Goal: Communication & Community: Answer question/provide support

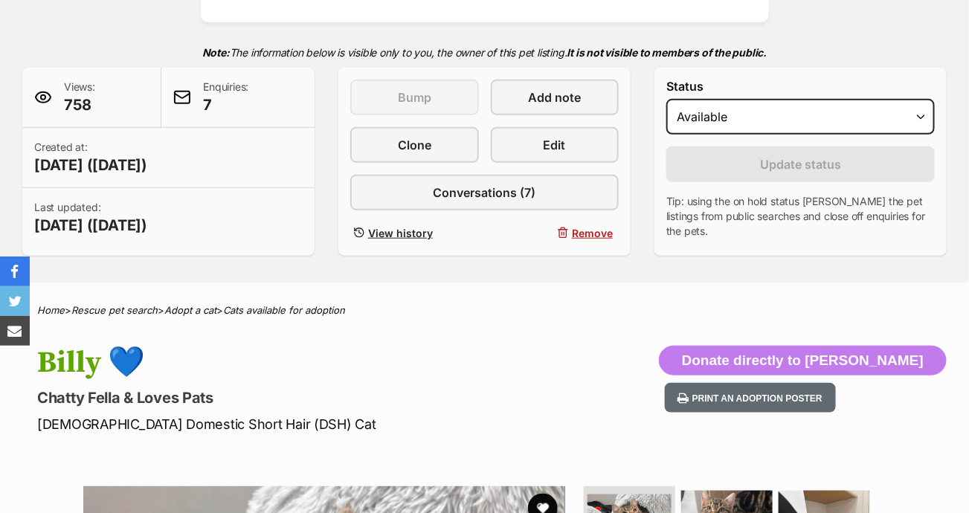
scroll to position [298, 0]
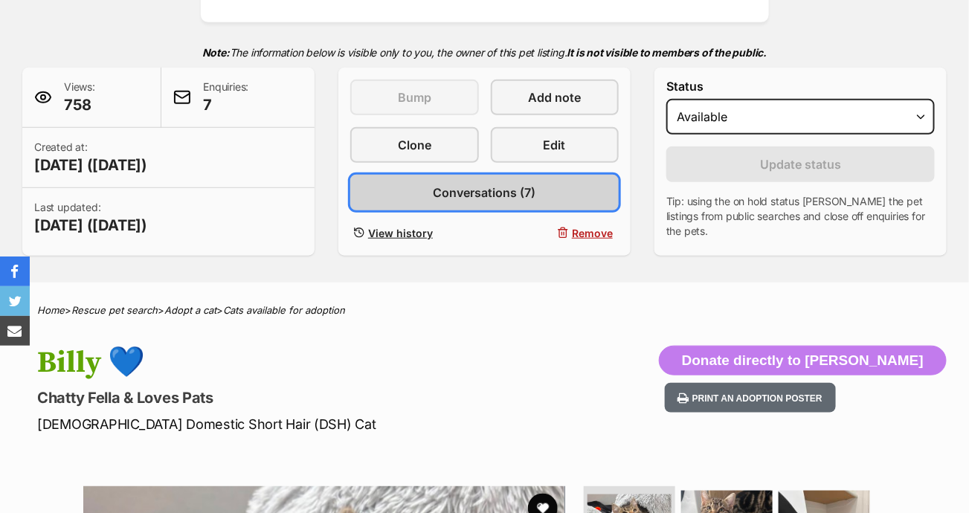
click at [475, 194] on span "Conversations (7)" at bounding box center [485, 193] width 103 height 18
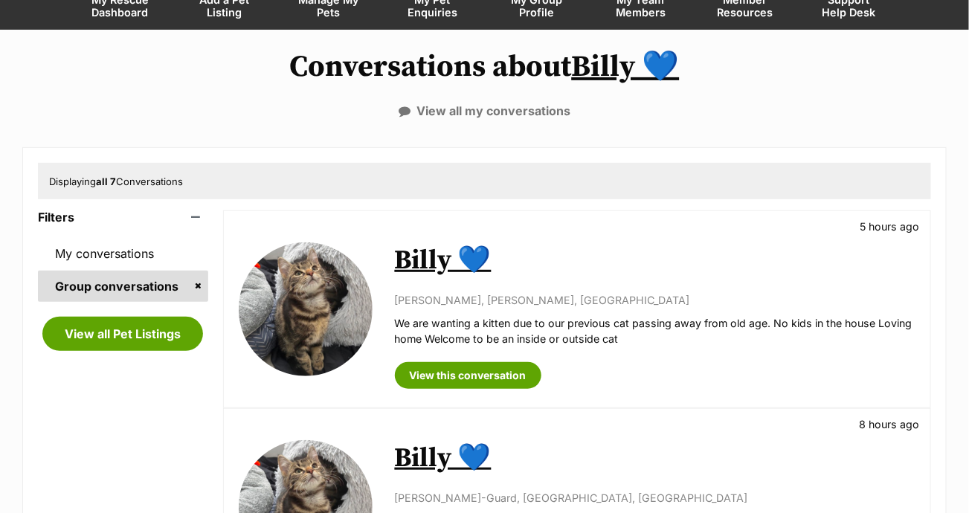
scroll to position [149, 0]
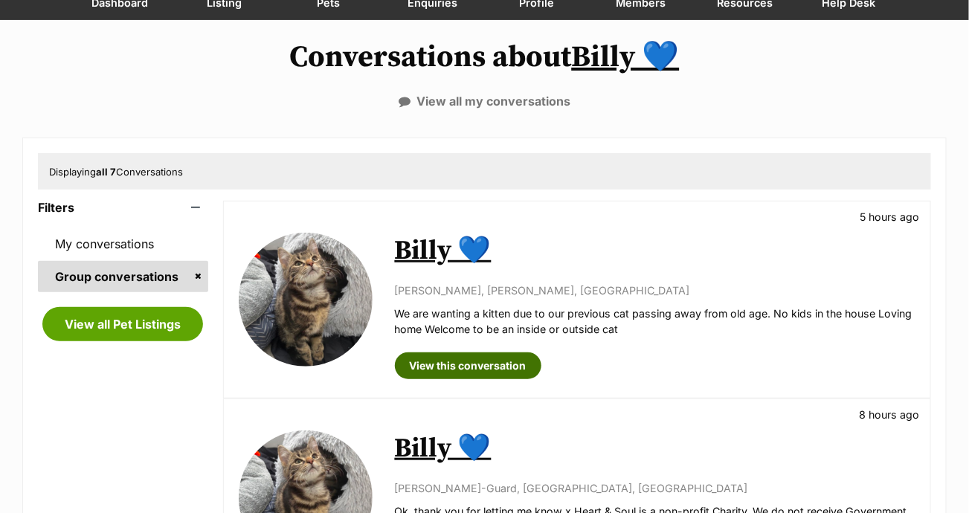
click at [462, 367] on link "View this conversation" at bounding box center [468, 366] width 147 height 27
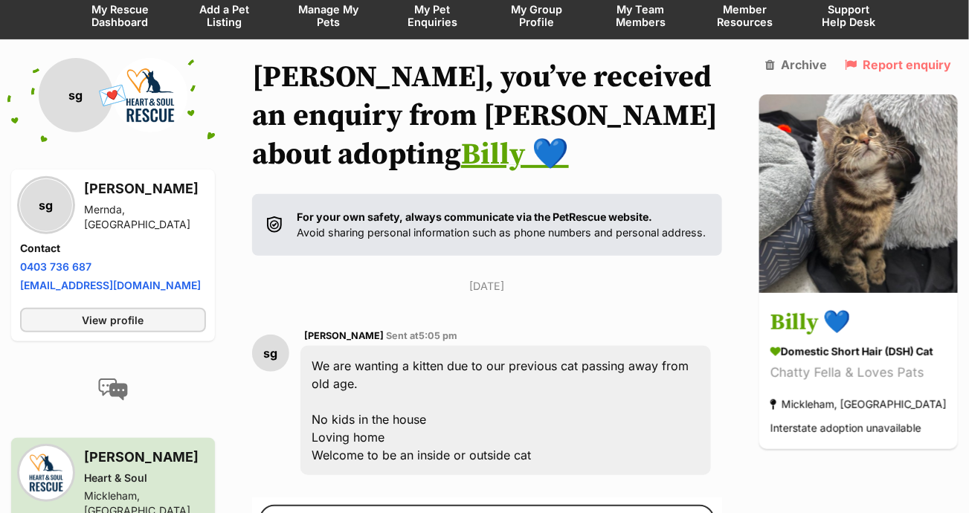
scroll to position [149, 0]
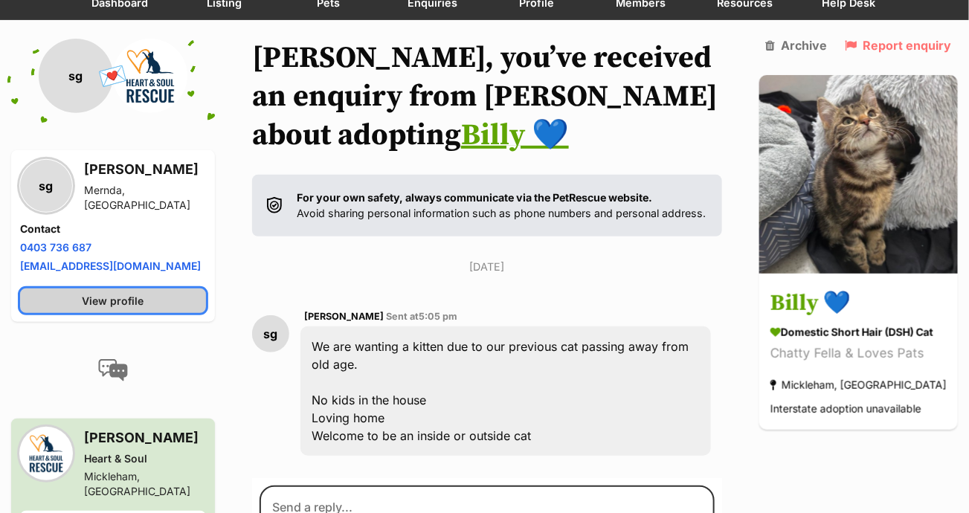
click at [179, 298] on link "View profile" at bounding box center [113, 301] width 186 height 25
